Goal: Task Accomplishment & Management: Complete application form

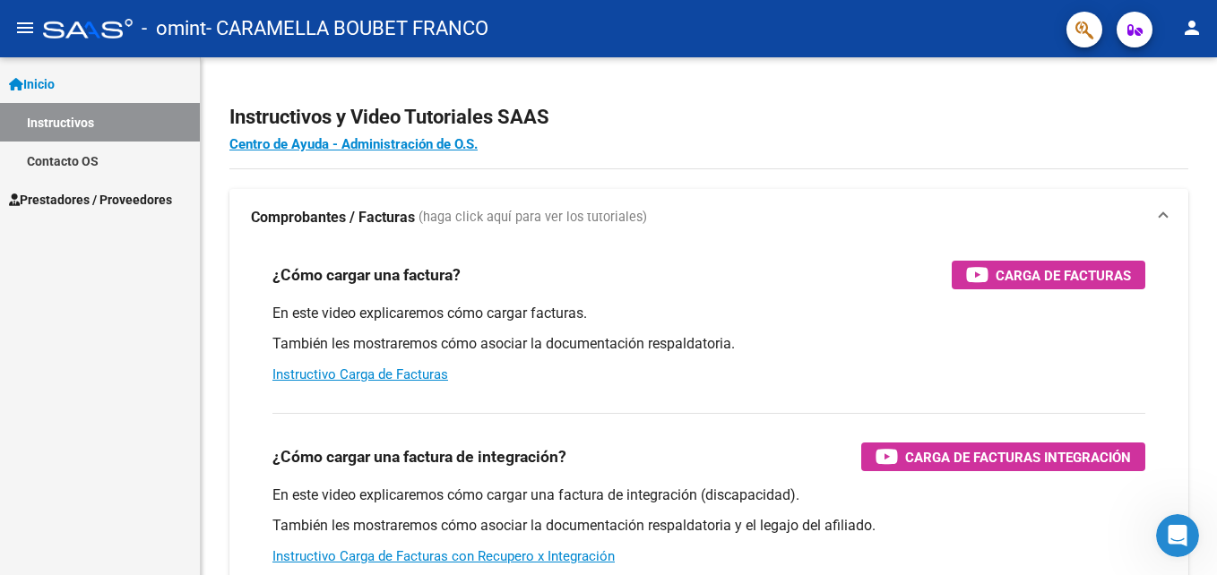
click at [81, 121] on link "Instructivos" at bounding box center [100, 122] width 200 height 39
click at [53, 82] on span "Inicio" at bounding box center [32, 84] width 46 height 20
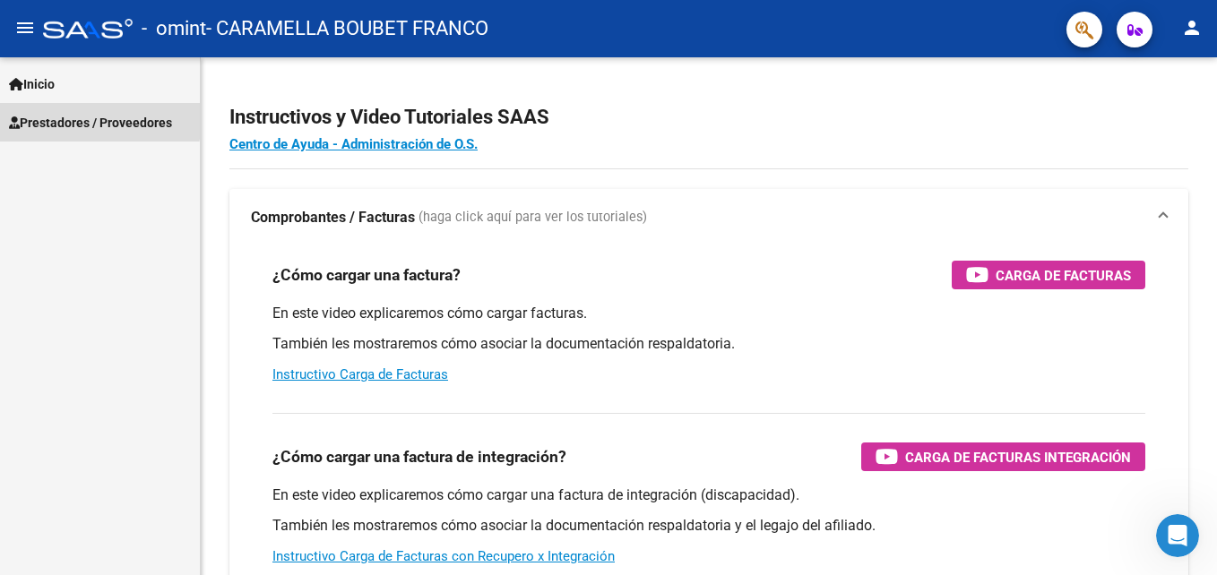
click at [74, 118] on span "Prestadores / Proveedores" at bounding box center [90, 123] width 163 height 20
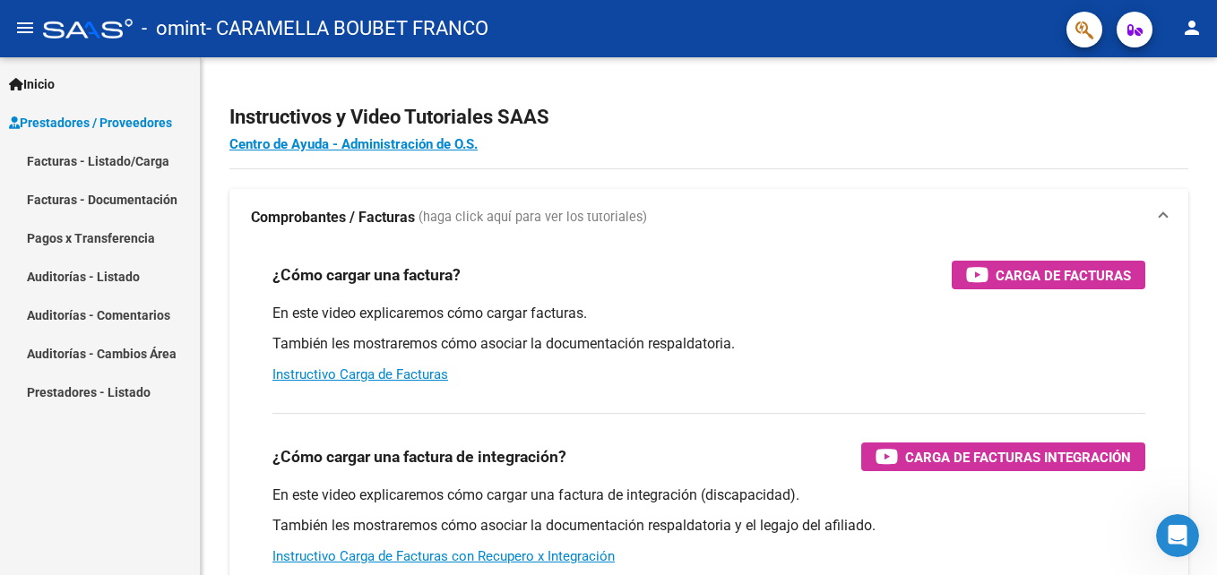
click at [85, 157] on link "Facturas - Listado/Carga" at bounding box center [100, 161] width 200 height 39
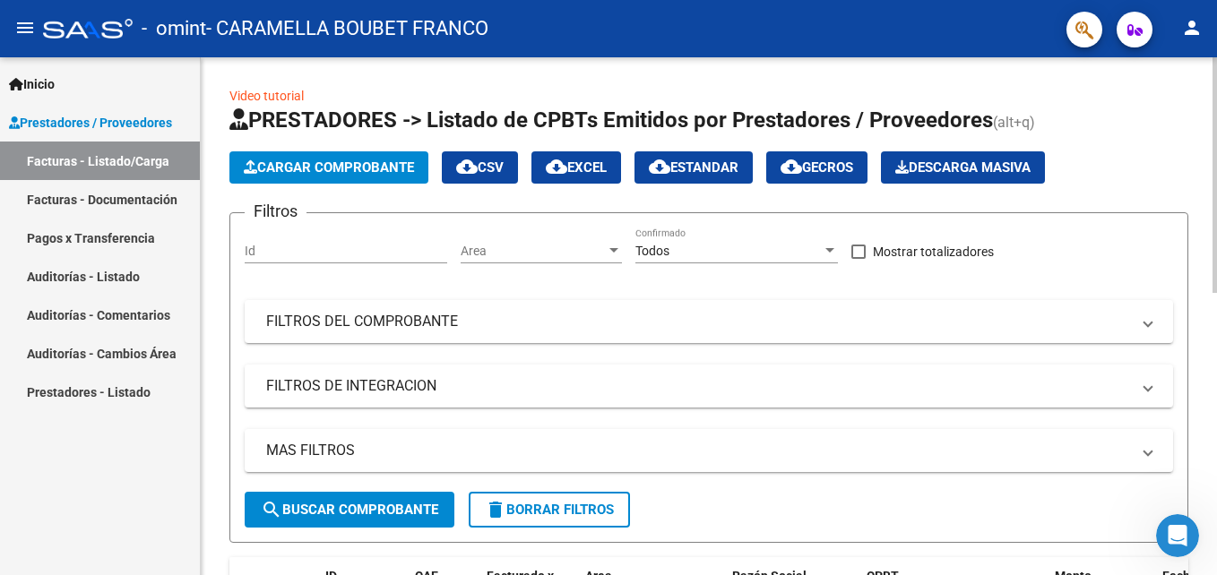
click at [340, 167] on span "Cargar Comprobante" at bounding box center [329, 168] width 170 height 16
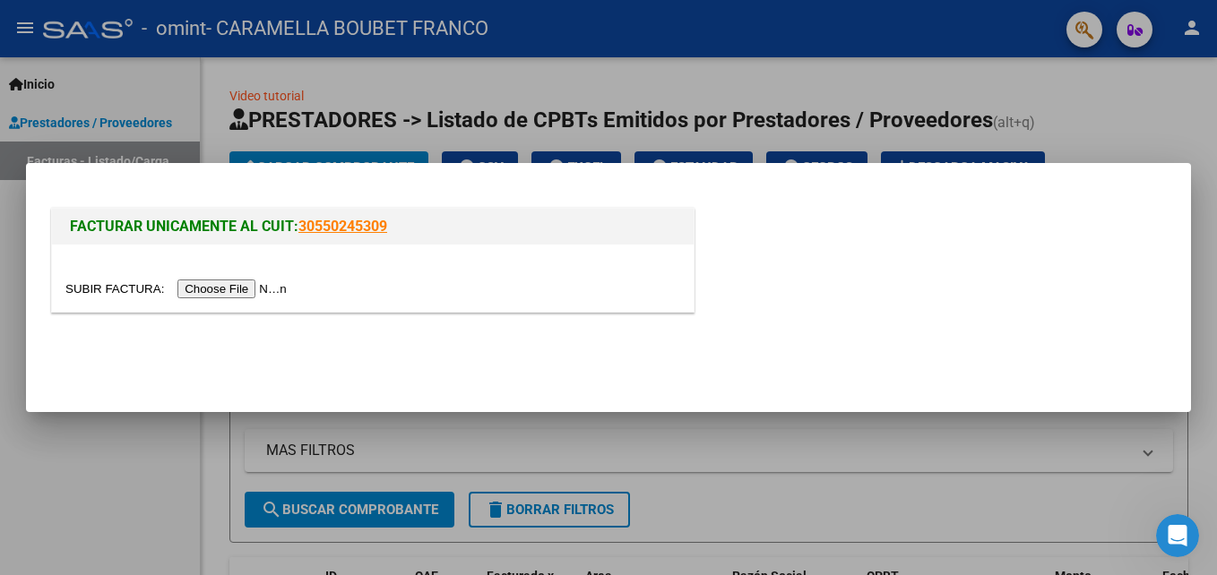
click at [229, 290] on input "file" at bounding box center [178, 289] width 227 height 19
click at [232, 288] on input "file" at bounding box center [178, 289] width 227 height 19
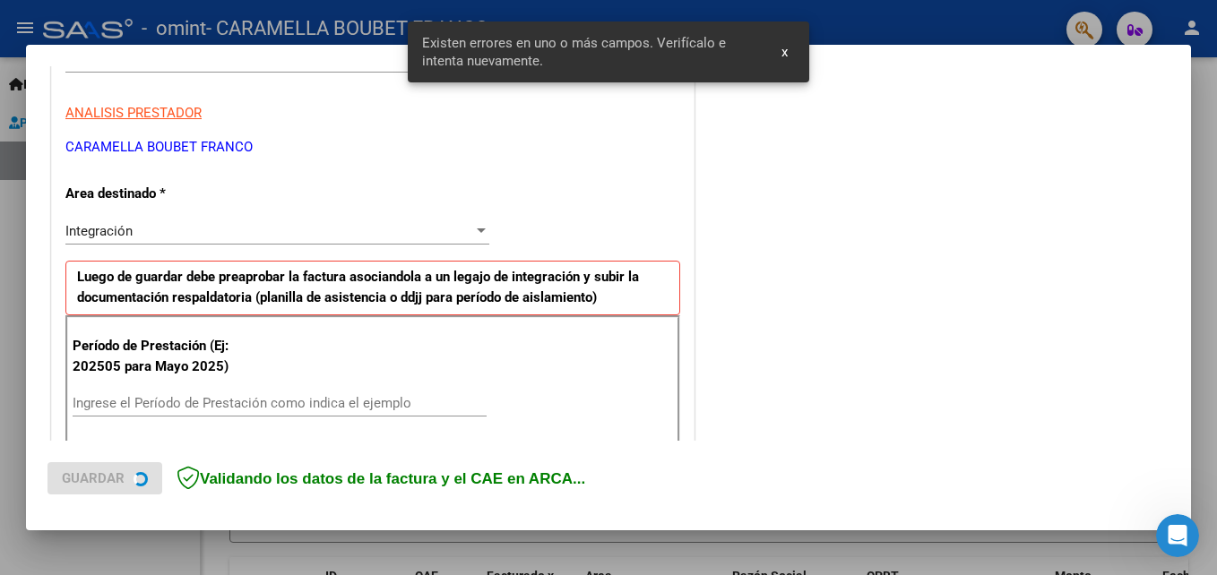
scroll to position [403, 0]
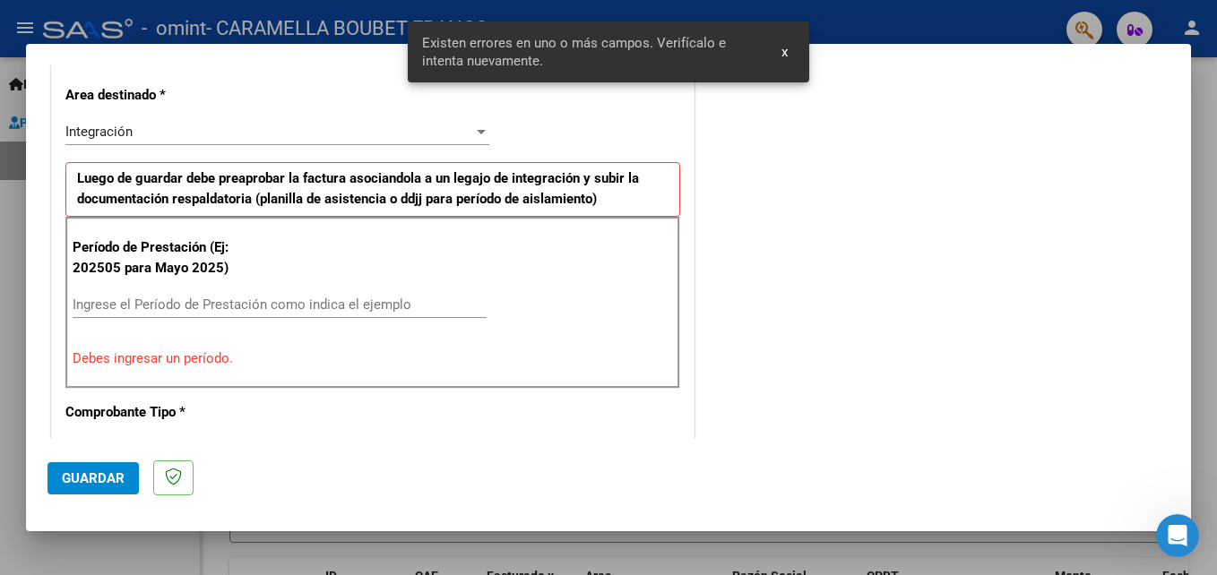
click at [784, 57] on span "x" at bounding box center [785, 52] width 6 height 16
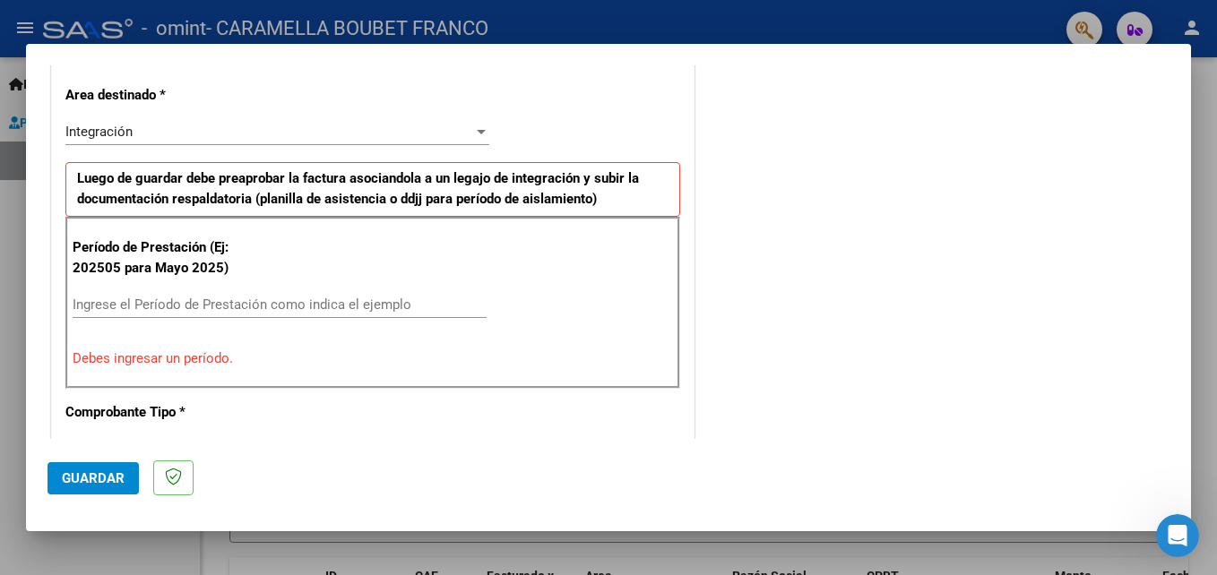
click at [156, 300] on input "Ingrese el Período de Prestación como indica el ejemplo" at bounding box center [280, 305] width 414 height 16
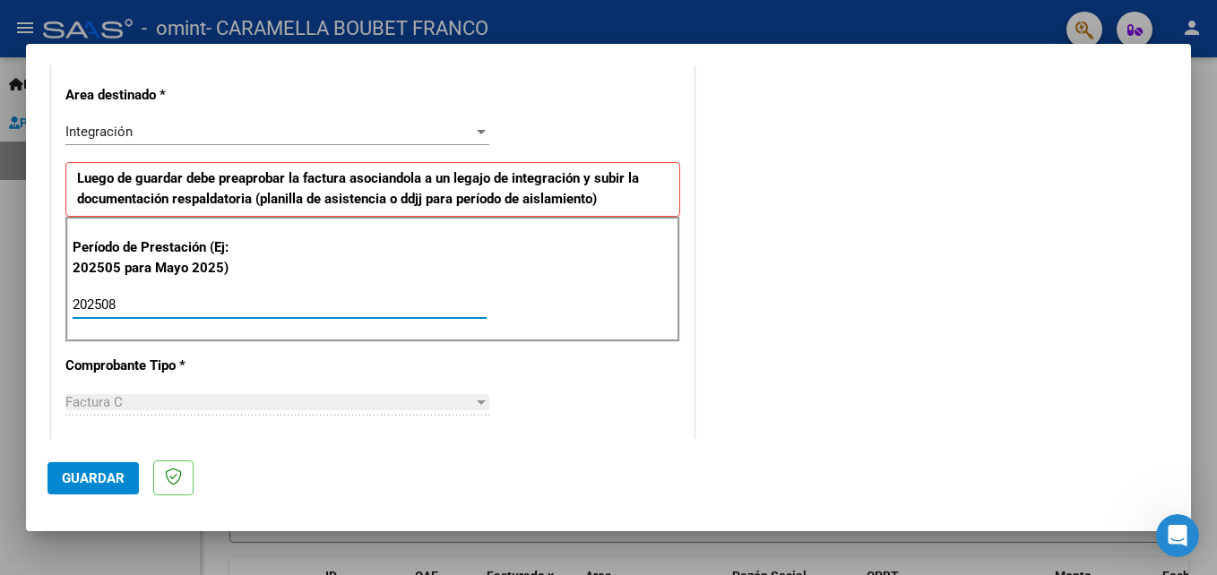
type input "202508"
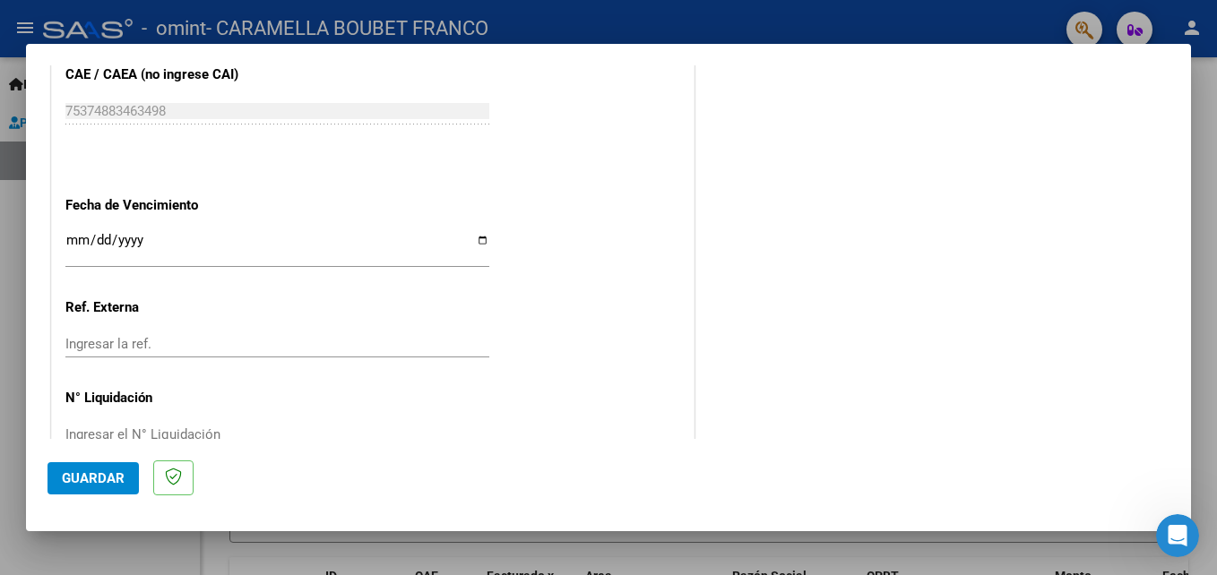
scroll to position [1204, 0]
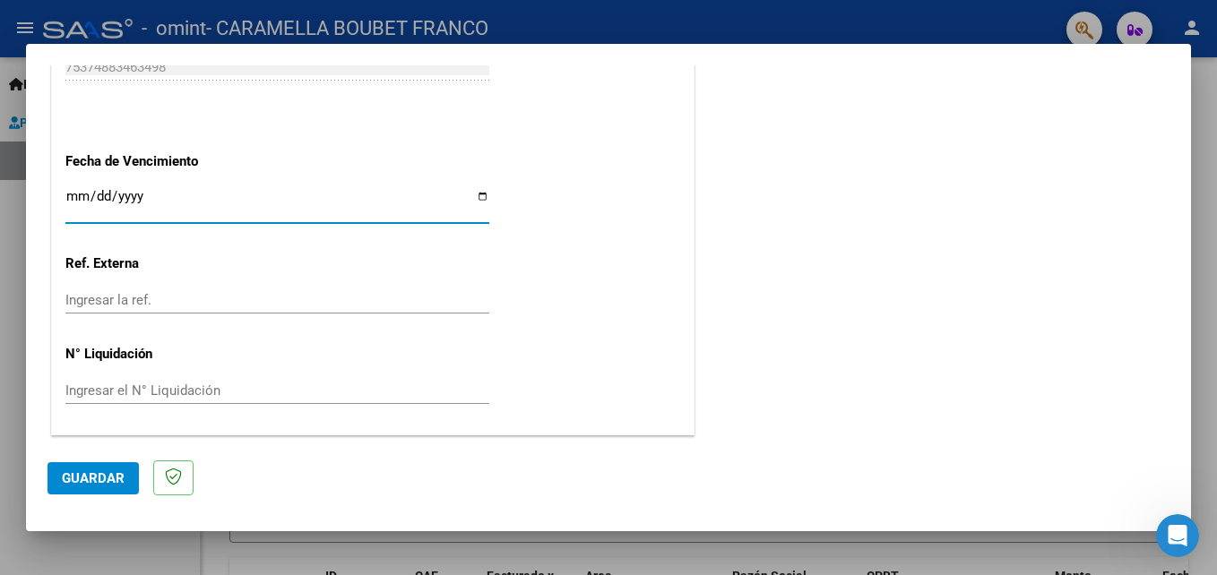
click at [477, 200] on input "Ingresar la fecha" at bounding box center [277, 203] width 424 height 29
type input "[DATE]"
click at [99, 480] on span "Guardar" at bounding box center [93, 479] width 63 height 16
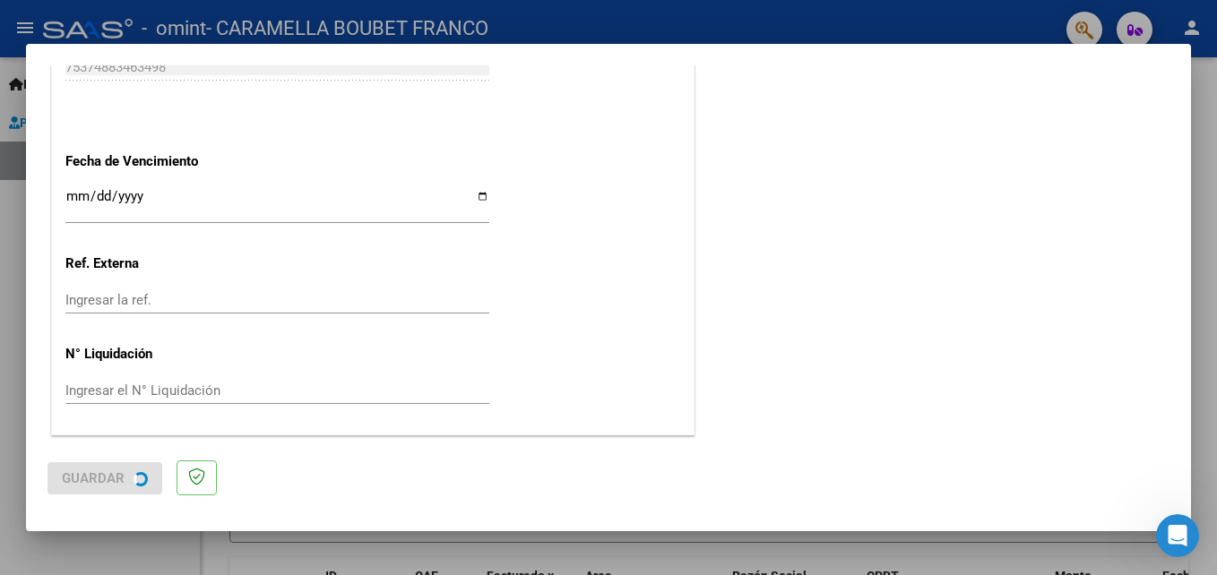
scroll to position [0, 0]
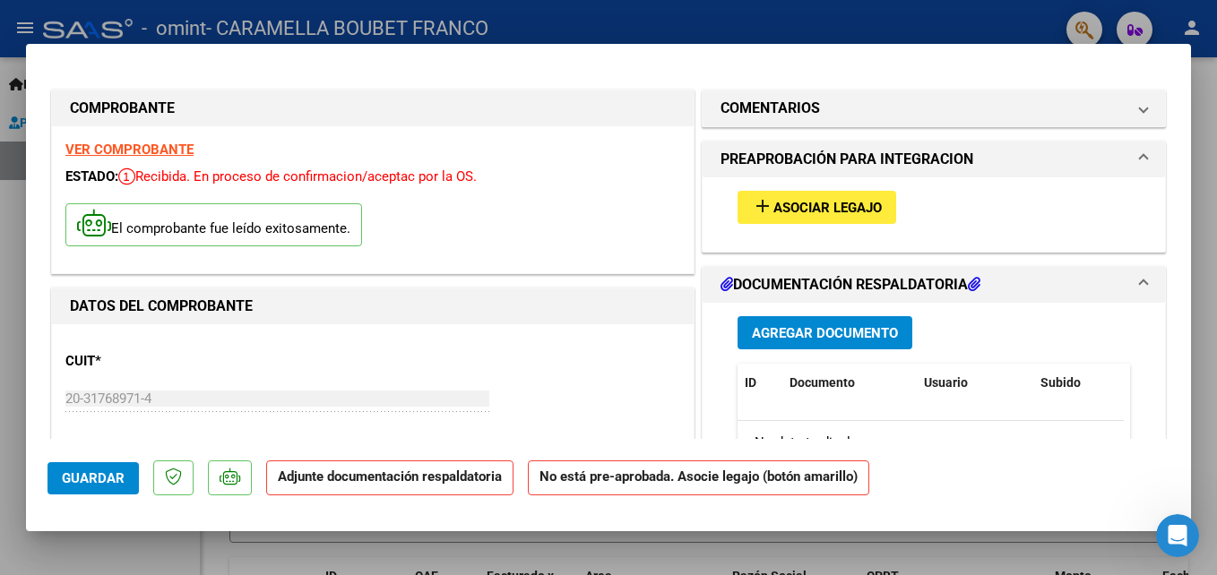
click at [816, 206] on span "Asociar Legajo" at bounding box center [828, 208] width 108 height 16
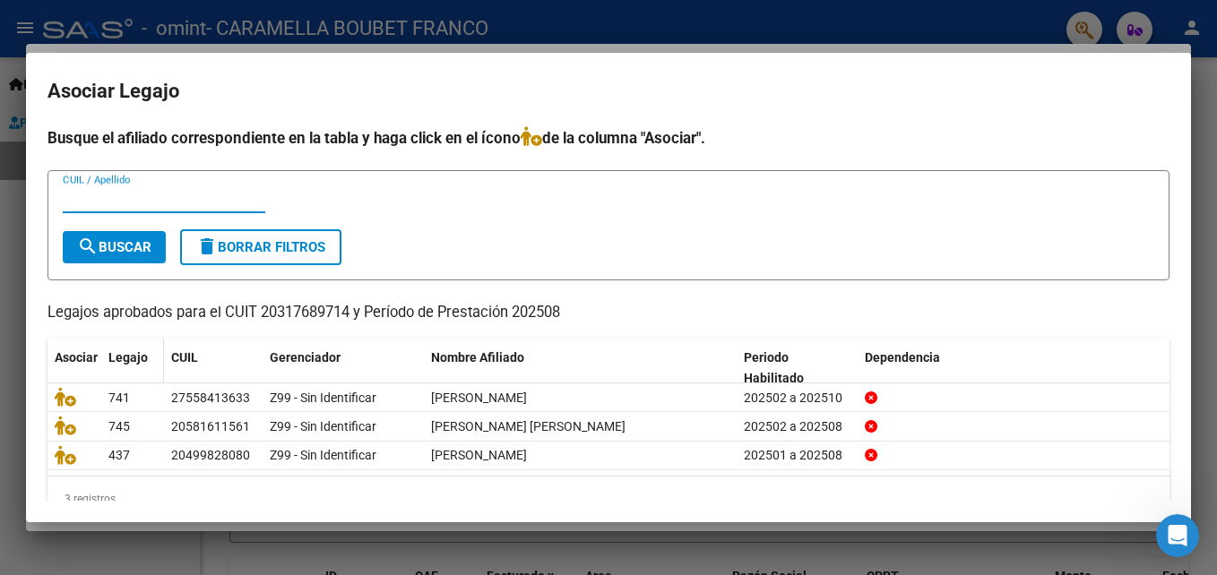
scroll to position [38, 0]
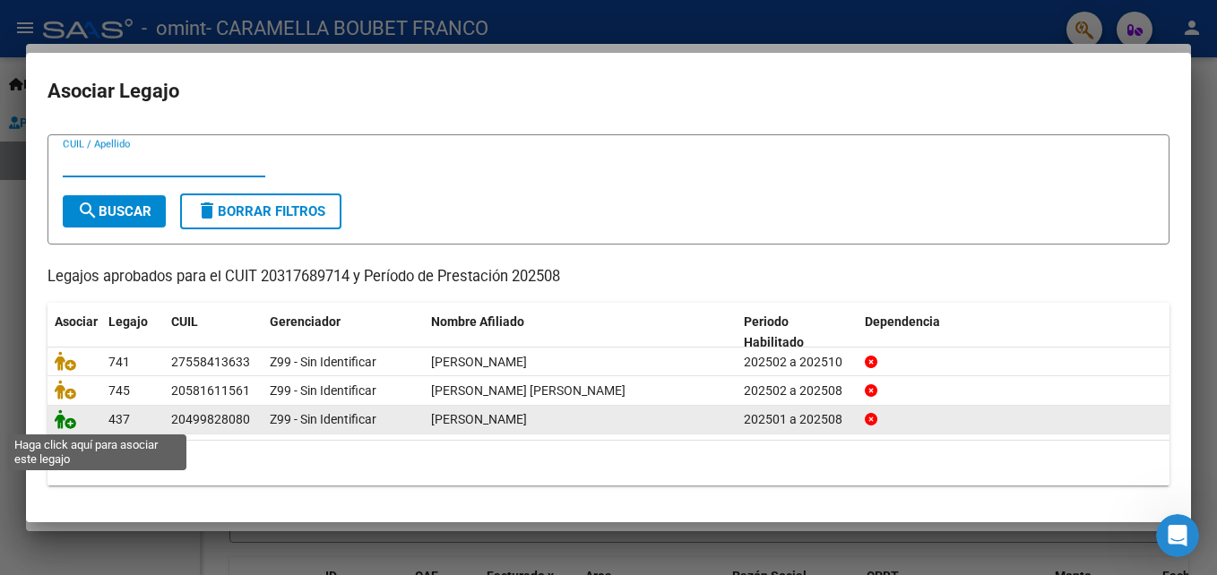
click at [63, 419] on icon at bounding box center [66, 420] width 22 height 20
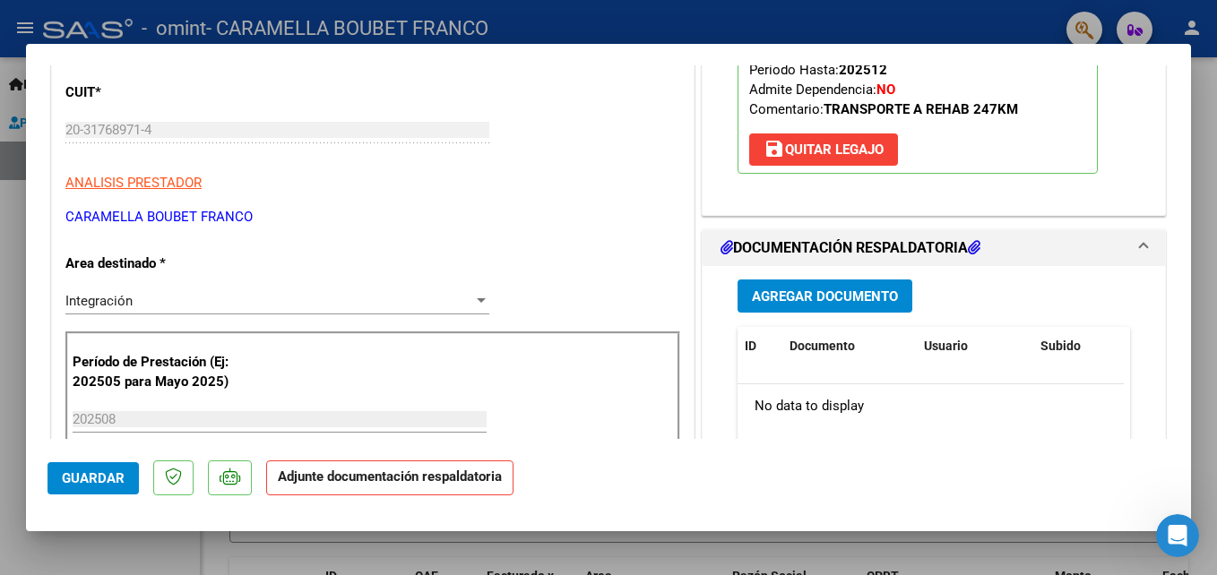
scroll to position [359, 0]
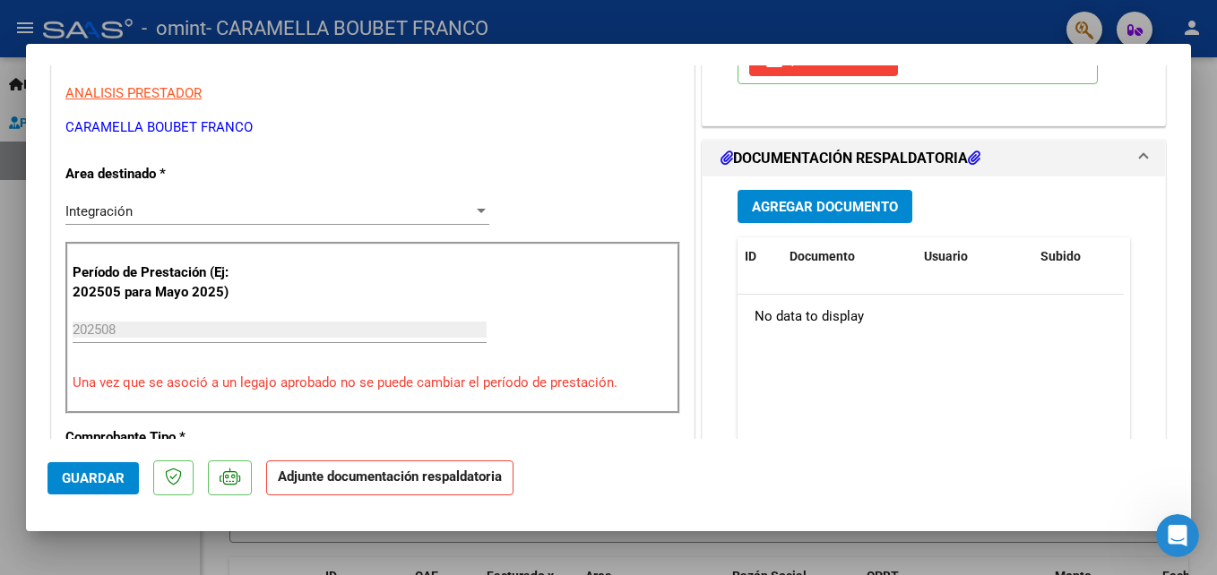
click at [813, 204] on span "Agregar Documento" at bounding box center [825, 207] width 146 height 16
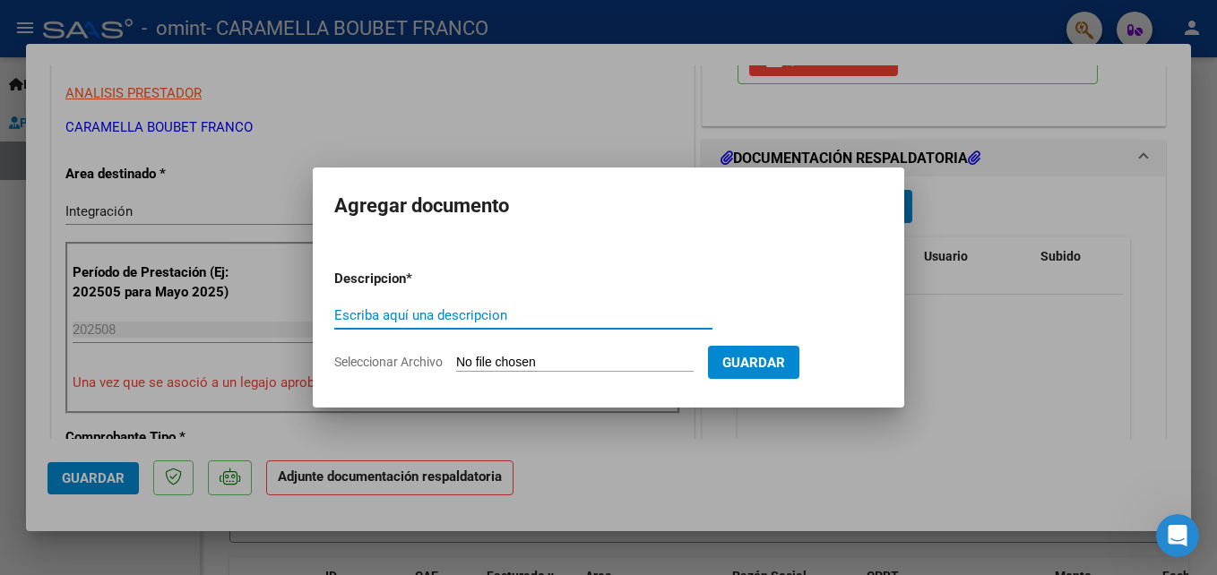
click at [459, 308] on input "Escriba aquí una descripcion" at bounding box center [523, 315] width 378 height 16
click at [376, 311] on input "Escriba aquí una descripcion" at bounding box center [523, 315] width 378 height 16
type input "PLANILLA AGOSTO TEXIDO"
click at [518, 367] on input "Seleccionar Archivo" at bounding box center [575, 363] width 238 height 17
type input "C:\fakepath\Planilla de Asistencia transporte a prestaciones [PERSON_NAME].pdf"
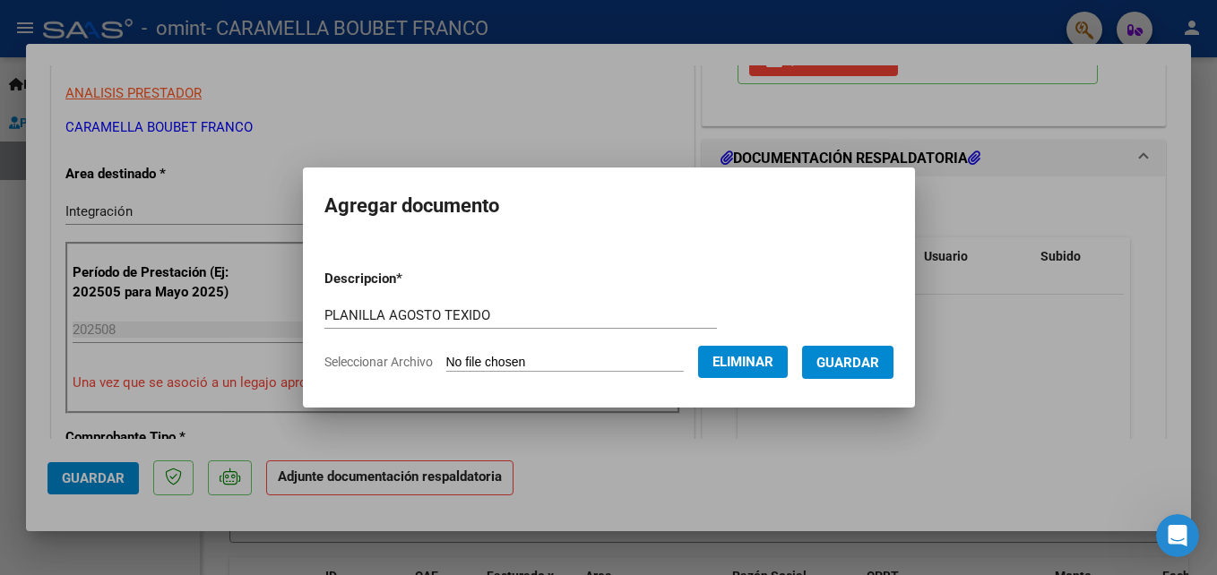
click at [840, 357] on span "Guardar" at bounding box center [848, 363] width 63 height 16
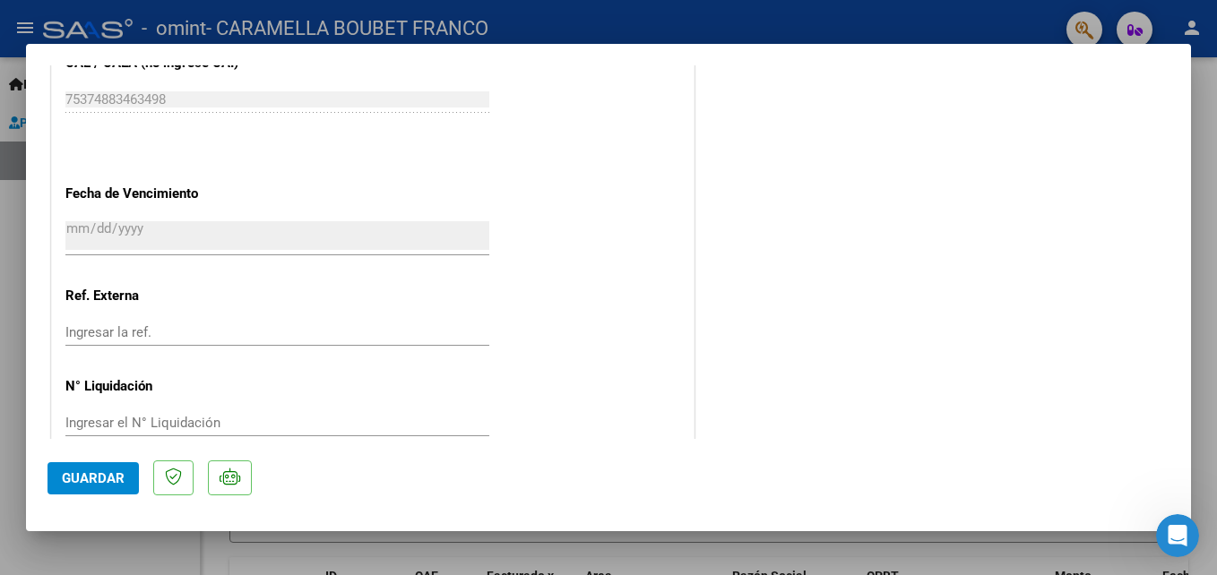
scroll to position [1231, 0]
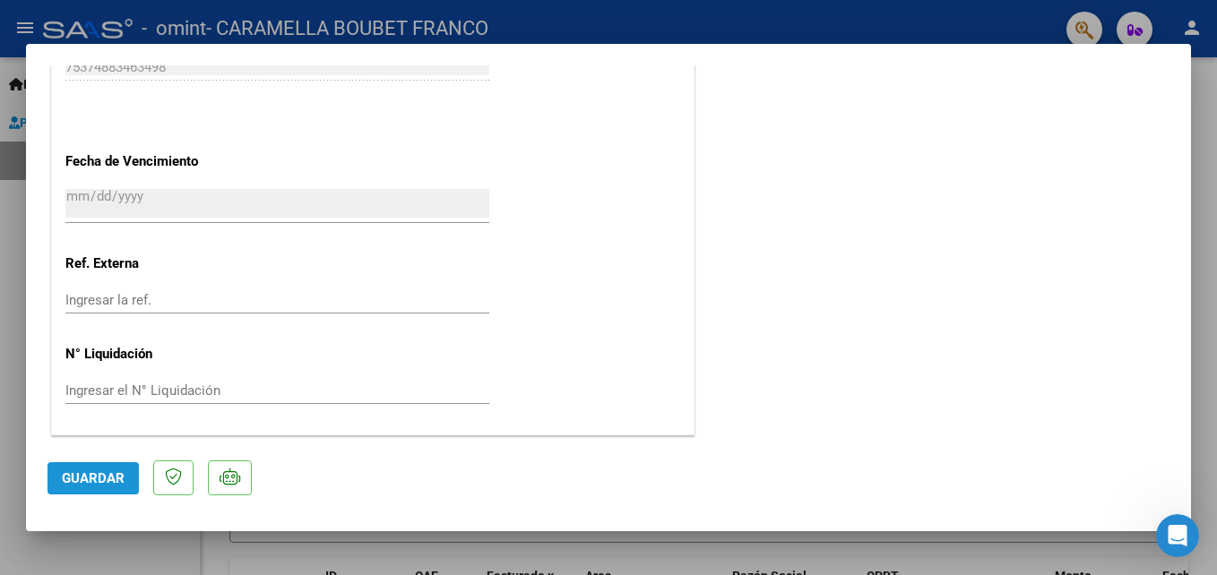
click at [92, 480] on span "Guardar" at bounding box center [93, 479] width 63 height 16
click at [101, 475] on span "Guardar" at bounding box center [93, 479] width 63 height 16
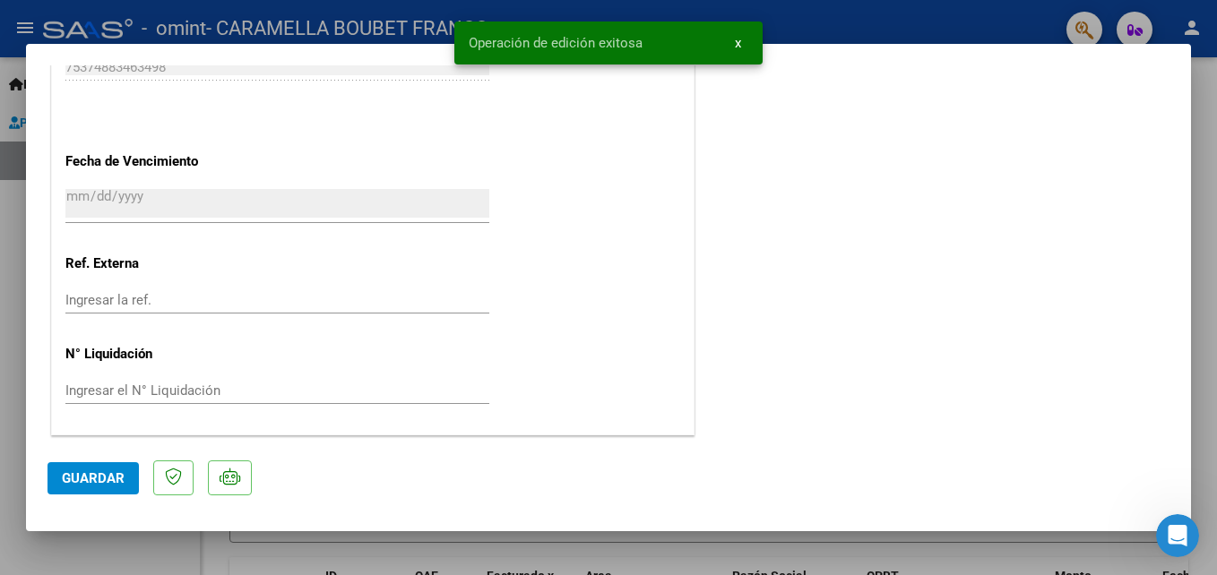
click at [737, 47] on span "x" at bounding box center [738, 43] width 6 height 16
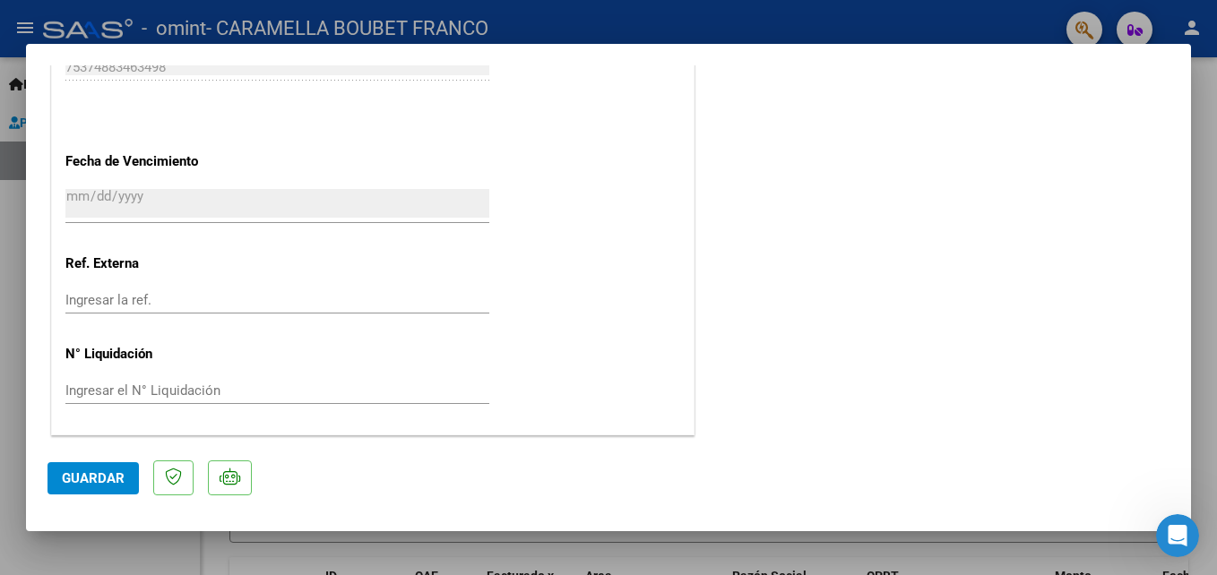
click at [1014, 25] on div at bounding box center [608, 287] width 1217 height 575
